Goal: Complete application form

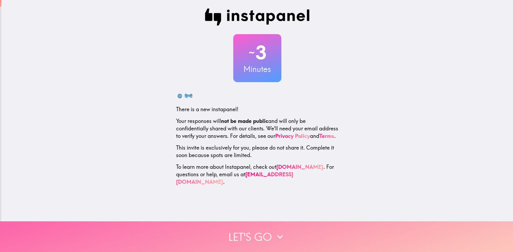
click at [274, 234] on icon "button" at bounding box center [280, 237] width 12 height 12
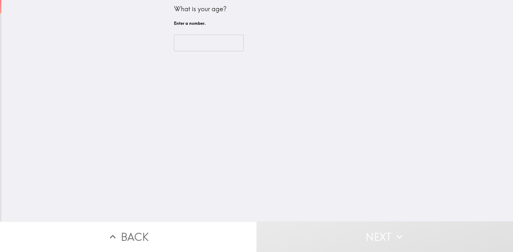
click at [186, 45] on input "number" at bounding box center [209, 43] width 70 height 17
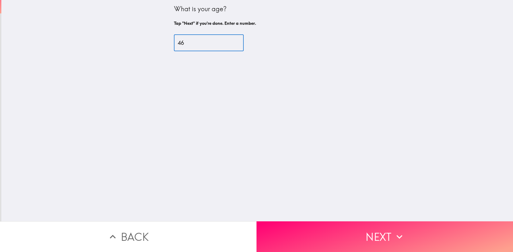
type input "46"
click at [340, 235] on button "Next" at bounding box center [384, 237] width 256 height 31
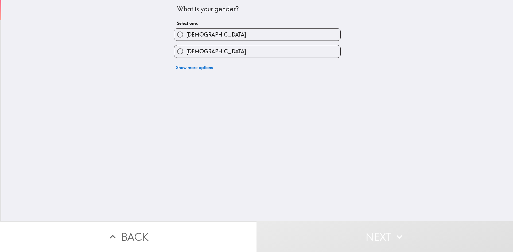
click at [196, 33] on label "[DEMOGRAPHIC_DATA]" at bounding box center [257, 35] width 166 height 12
click at [186, 33] on input "[DEMOGRAPHIC_DATA]" at bounding box center [180, 35] width 12 height 12
radio input "true"
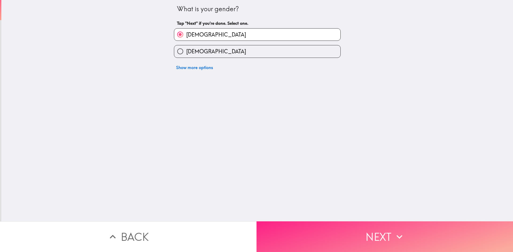
click at [304, 238] on button "Next" at bounding box center [384, 237] width 256 height 31
click at [304, 238] on div "Back Next" at bounding box center [256, 237] width 513 height 31
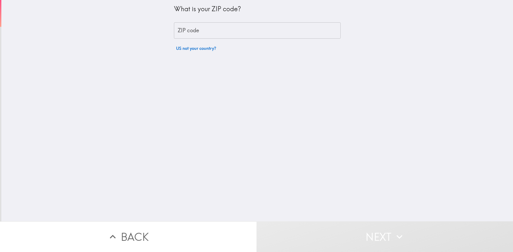
click at [230, 31] on input "ZIP code" at bounding box center [257, 30] width 167 height 17
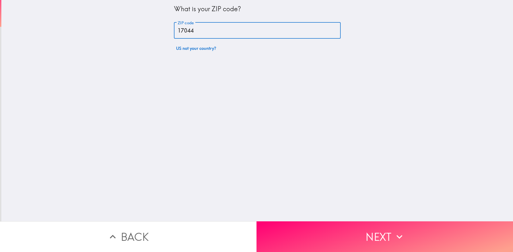
type input "17044"
click at [316, 239] on button "Next" at bounding box center [384, 237] width 256 height 31
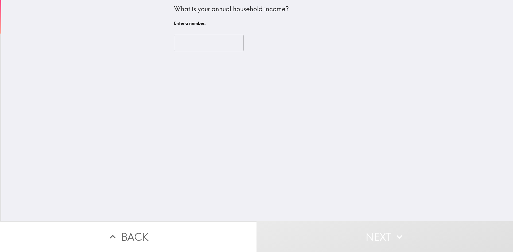
click at [192, 43] on input "number" at bounding box center [209, 43] width 70 height 17
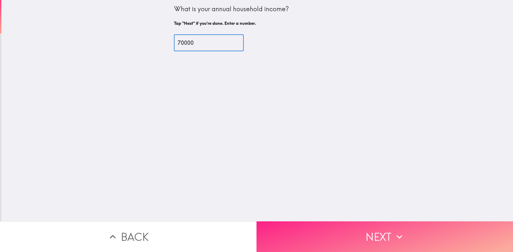
type input "70000"
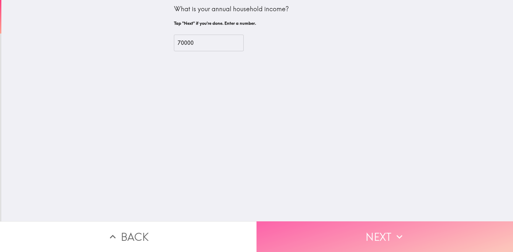
click at [329, 231] on button "Next" at bounding box center [384, 237] width 256 height 31
